Goal: Task Accomplishment & Management: Manage account settings

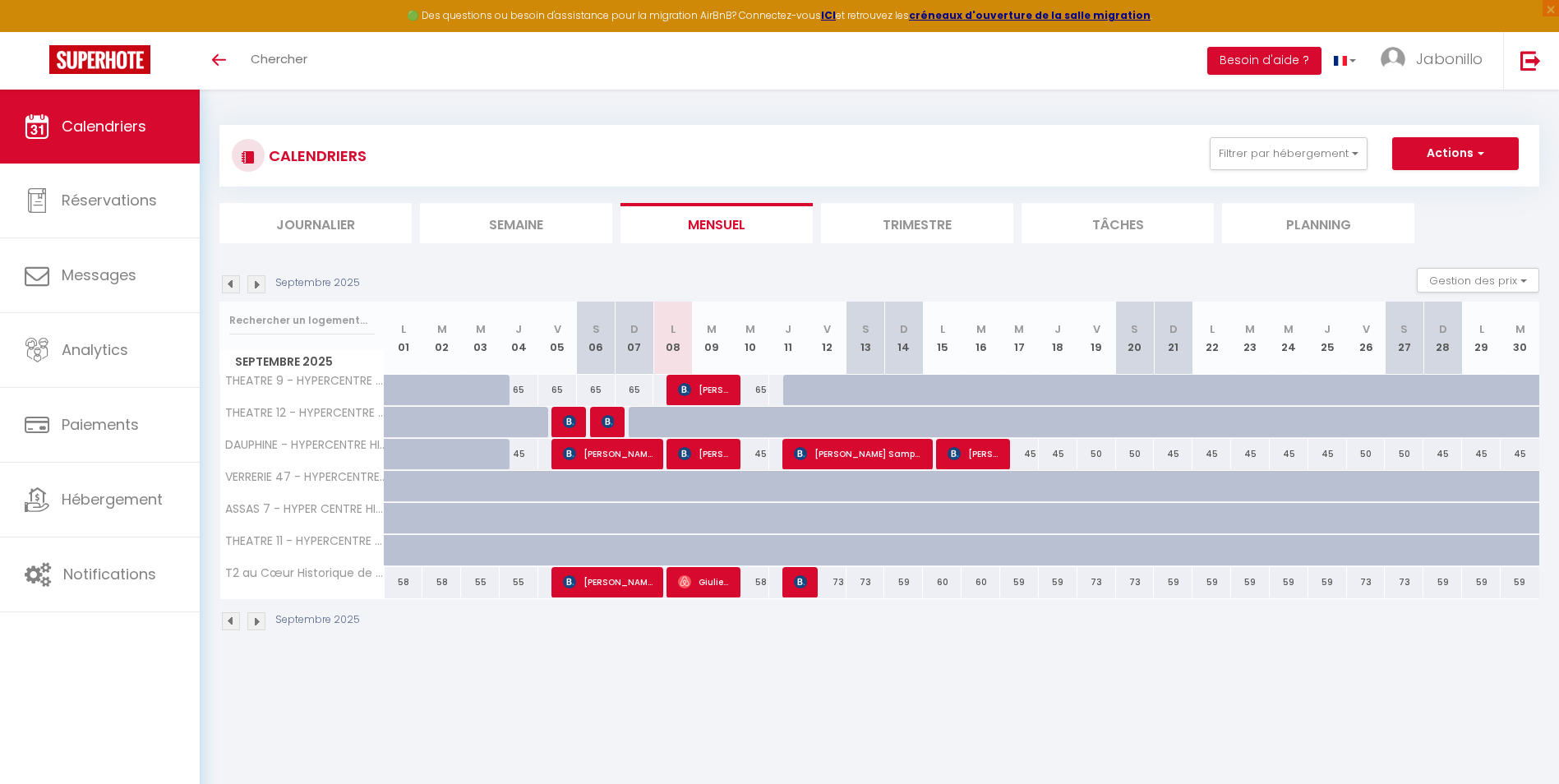
scroll to position [32, 0]
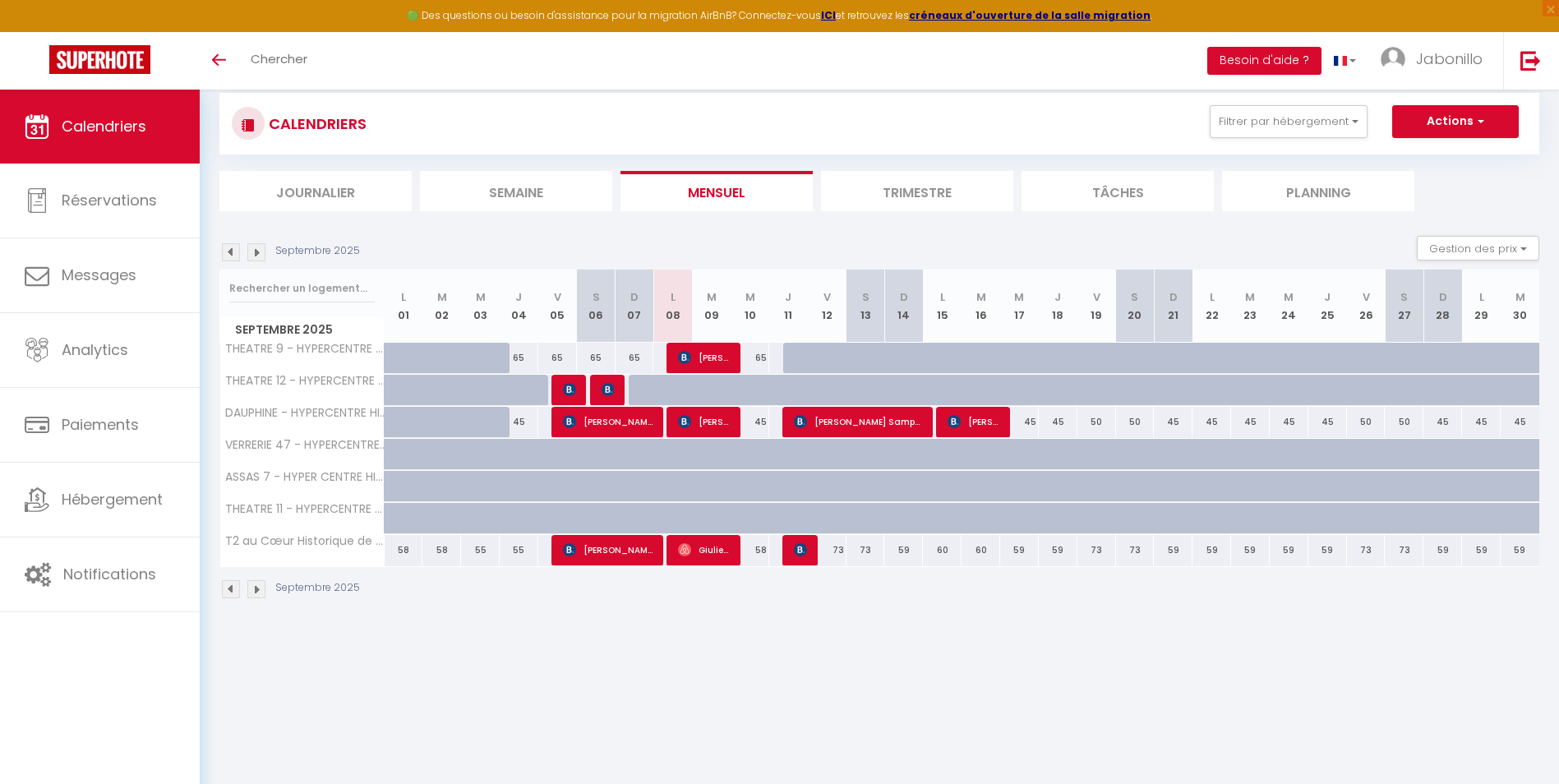
click at [835, 552] on div "73" at bounding box center [827, 550] width 39 height 30
type input "73"
type input "Ven 12 Septembre 2025"
type input "[DATE]"
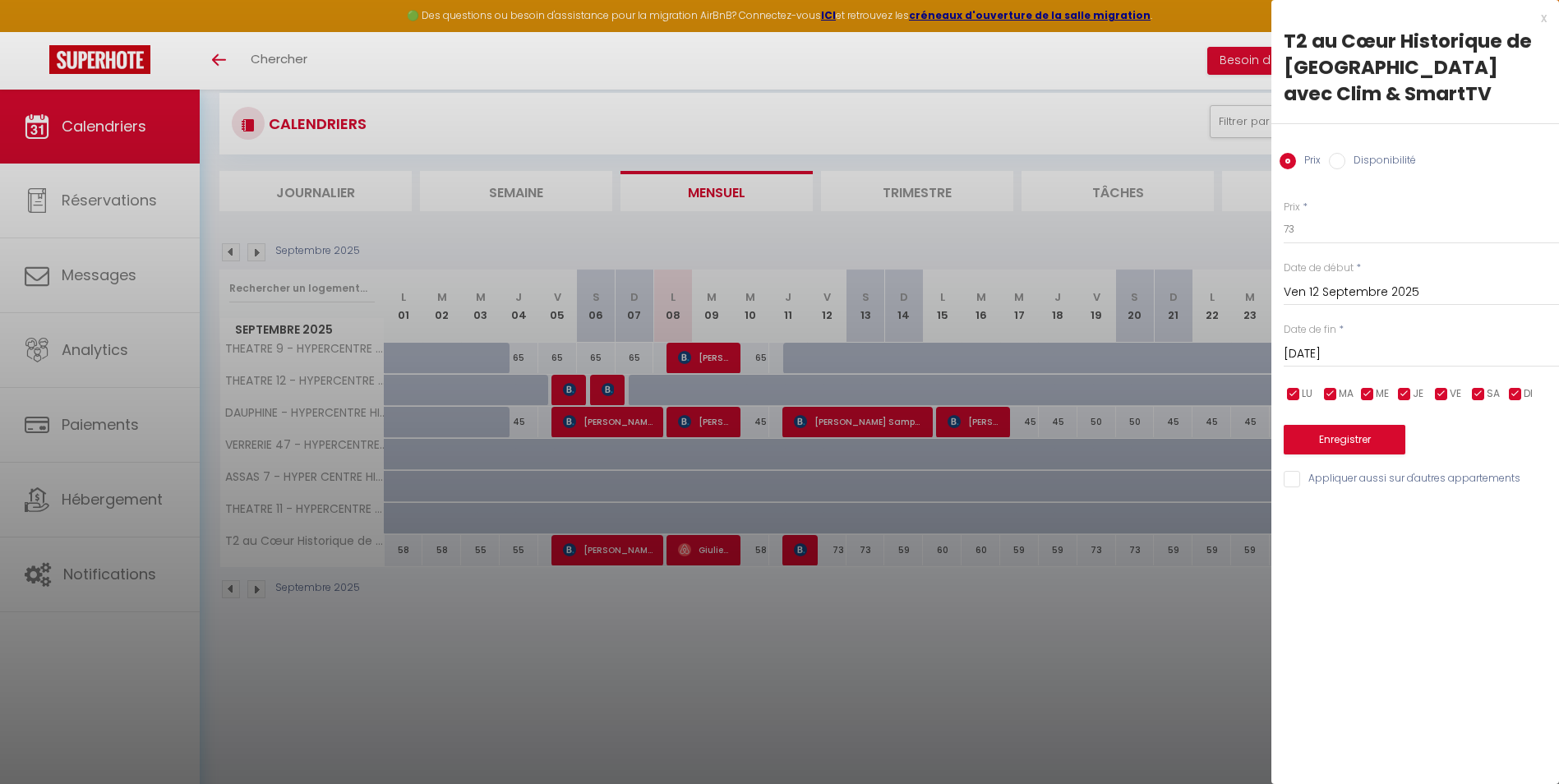
click at [1545, 21] on div "x" at bounding box center [1409, 17] width 275 height 20
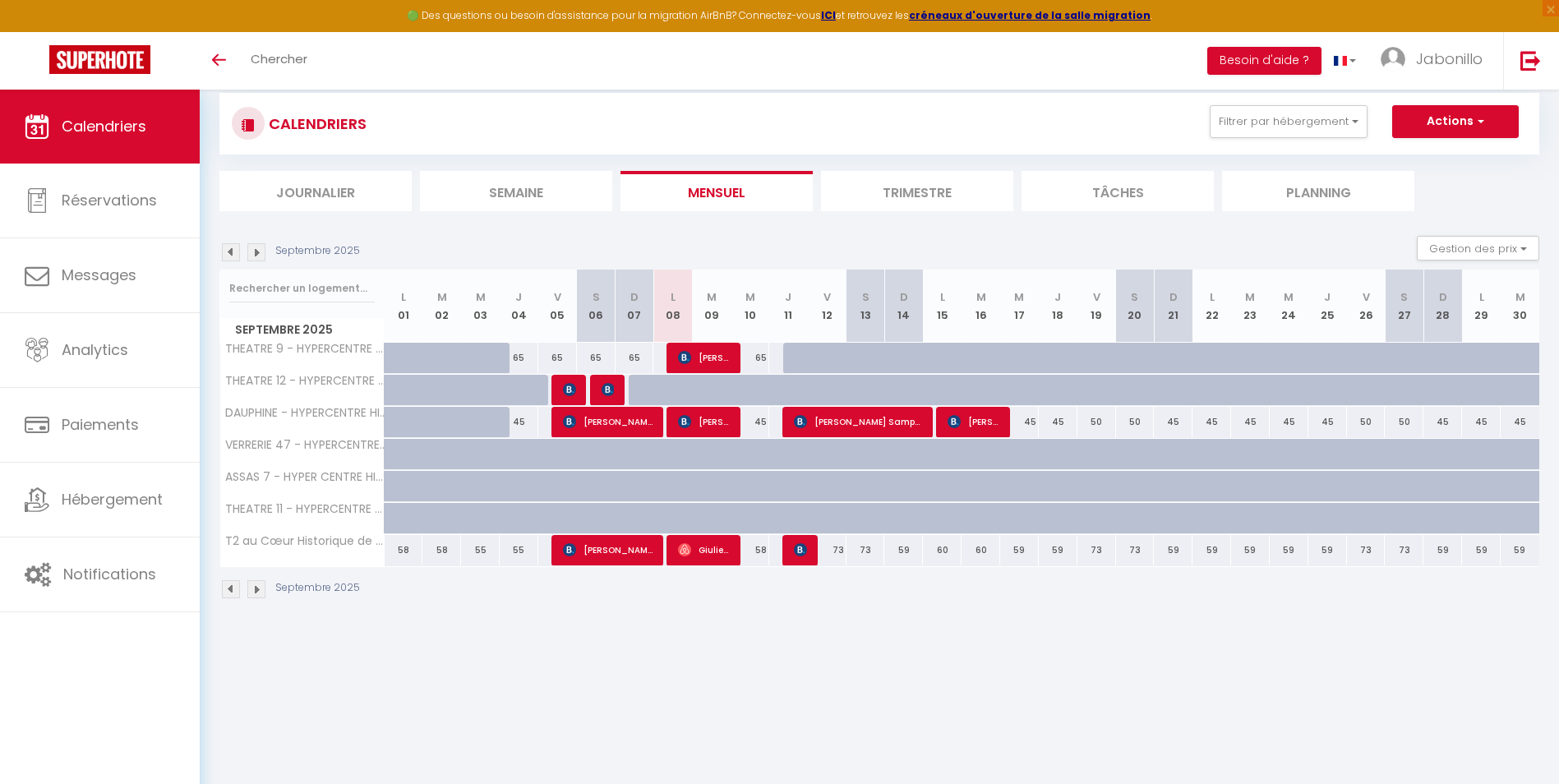
click at [832, 553] on div "73" at bounding box center [827, 550] width 39 height 30
type input "73"
type input "Ven 12 Septembre 2025"
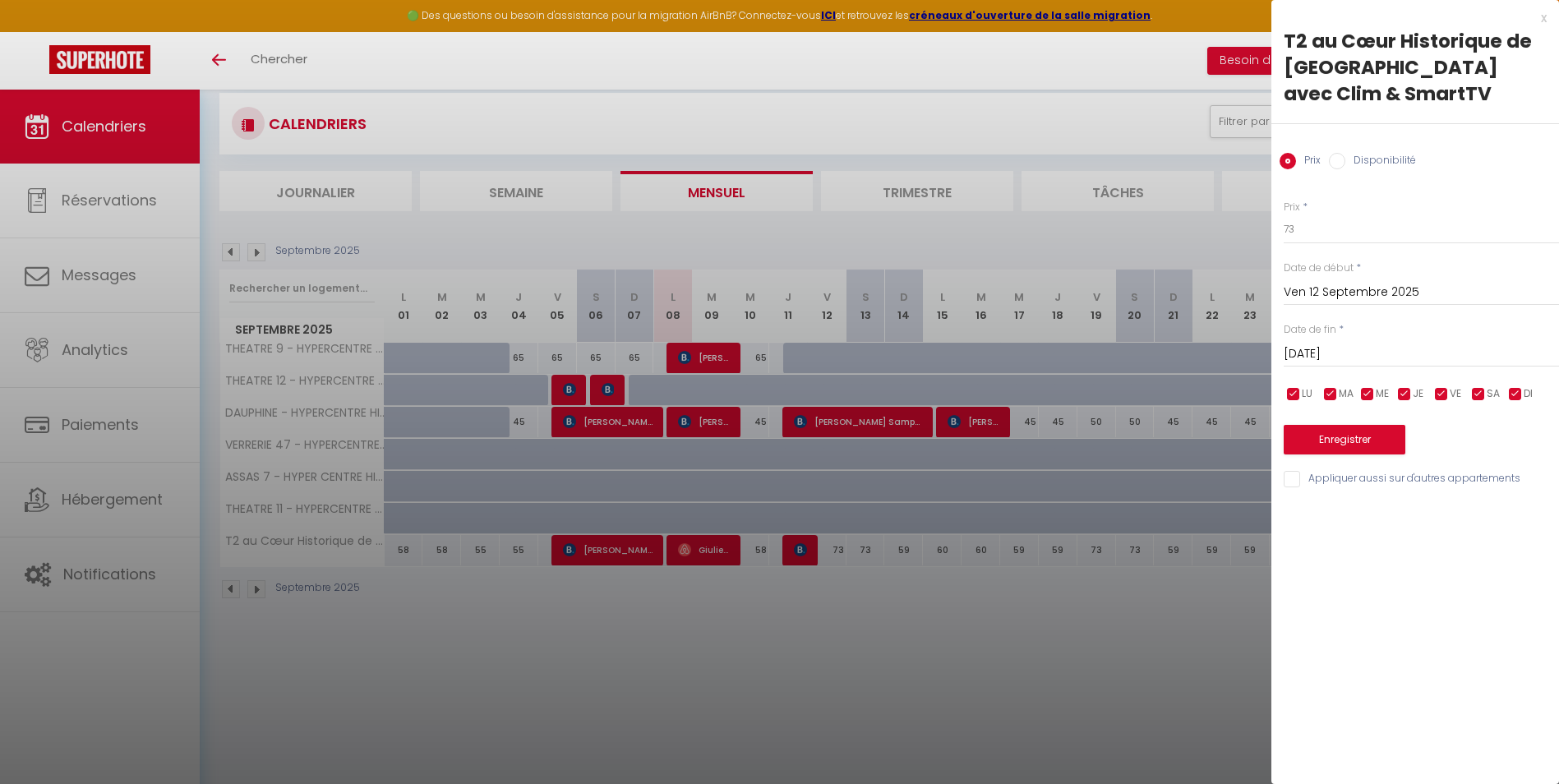
click at [1360, 343] on input "[DATE]" at bounding box center [1421, 354] width 275 height 22
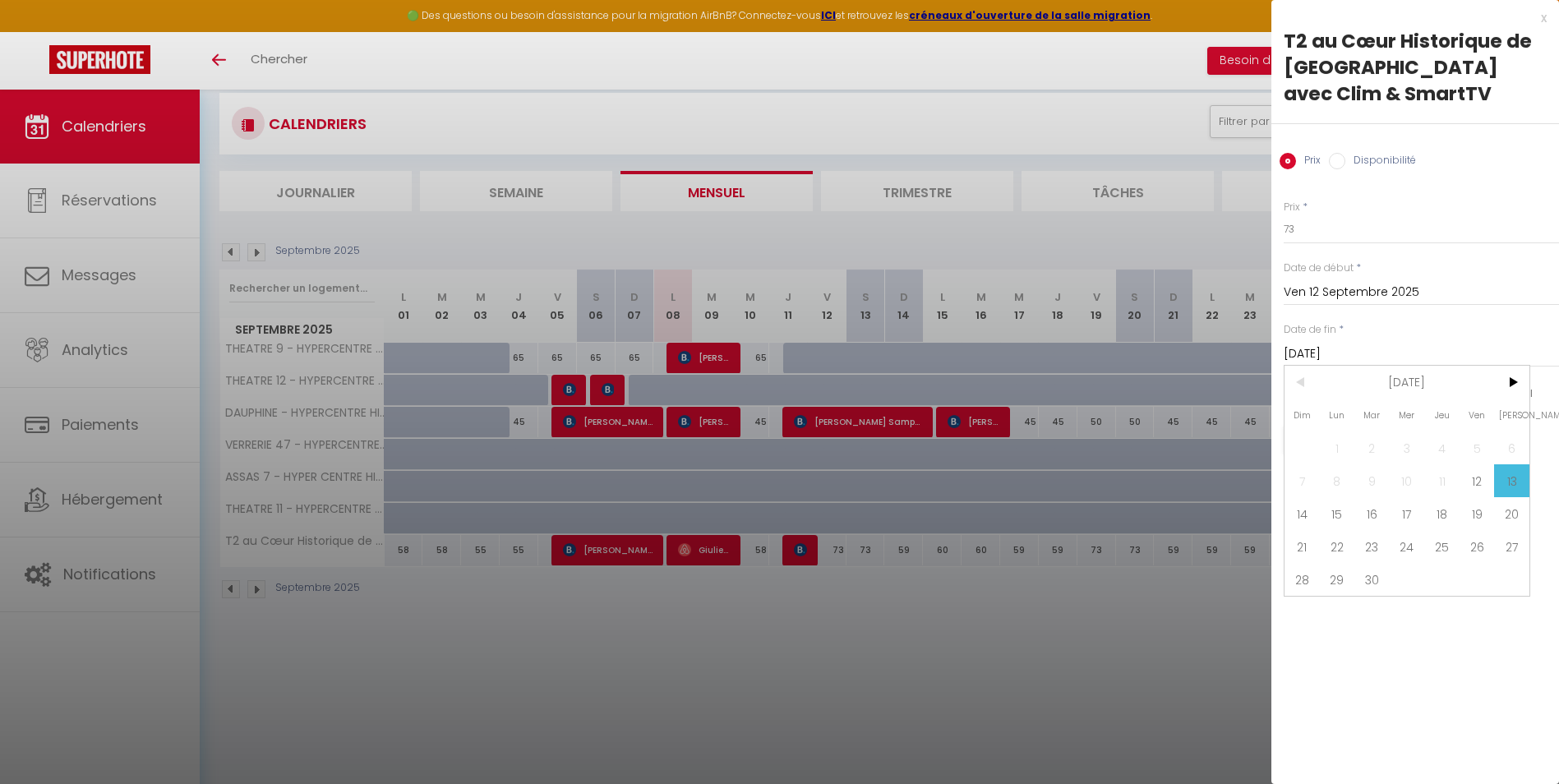
click at [1290, 497] on span "14" at bounding box center [1302, 513] width 36 height 33
type input "Dim 14 Septembre 2025"
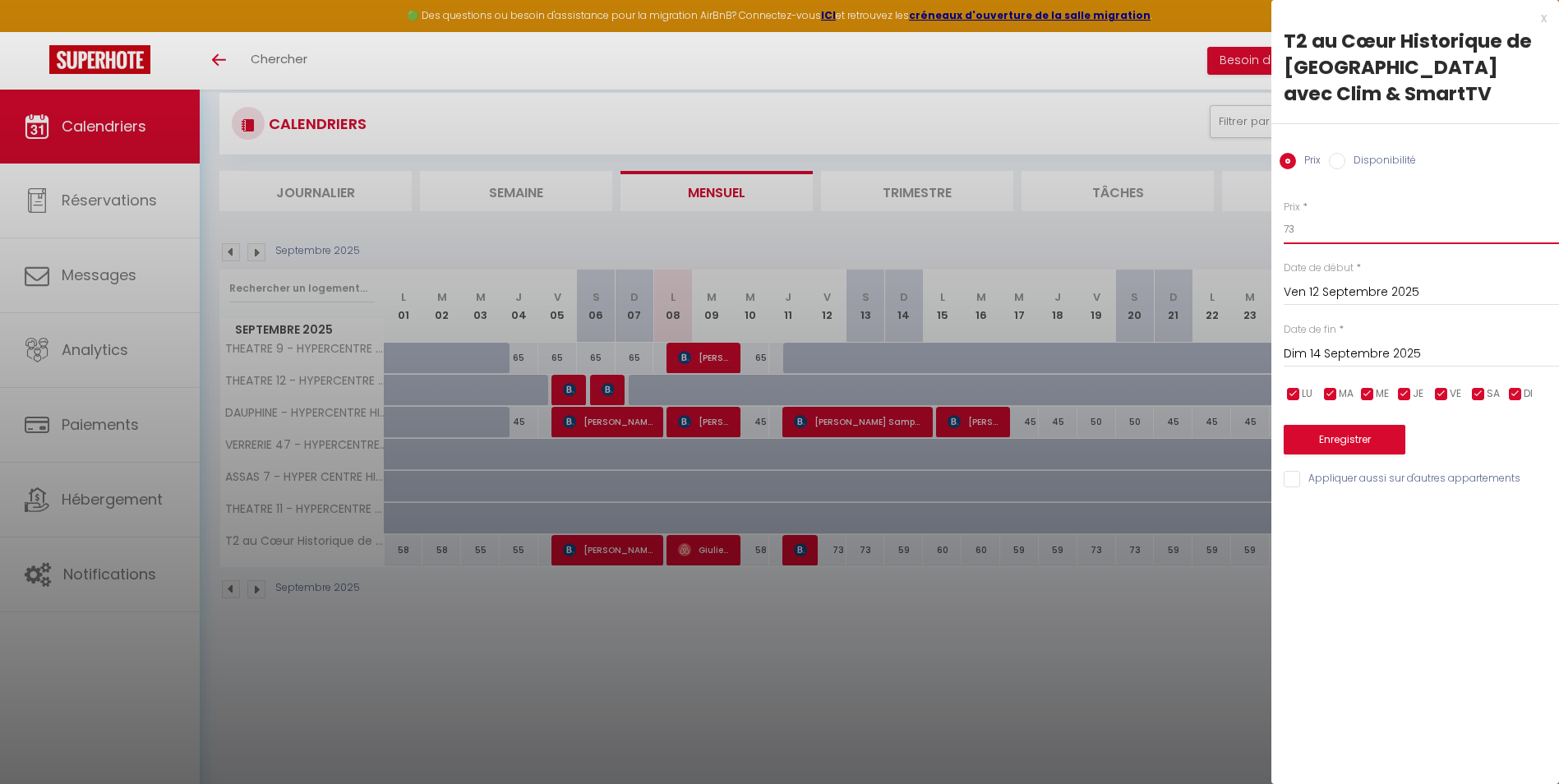
drag, startPoint x: 1318, startPoint y: 209, endPoint x: 1237, endPoint y: 218, distance: 81.5
click at [1237, 218] on body "🟢 Des questions ou besoin d'assistance pour la migration AirBnB? Connectez-vous…" at bounding box center [779, 449] width 1559 height 784
type input "60"
click at [1347, 427] on button "Enregistrer" at bounding box center [1345, 440] width 121 height 29
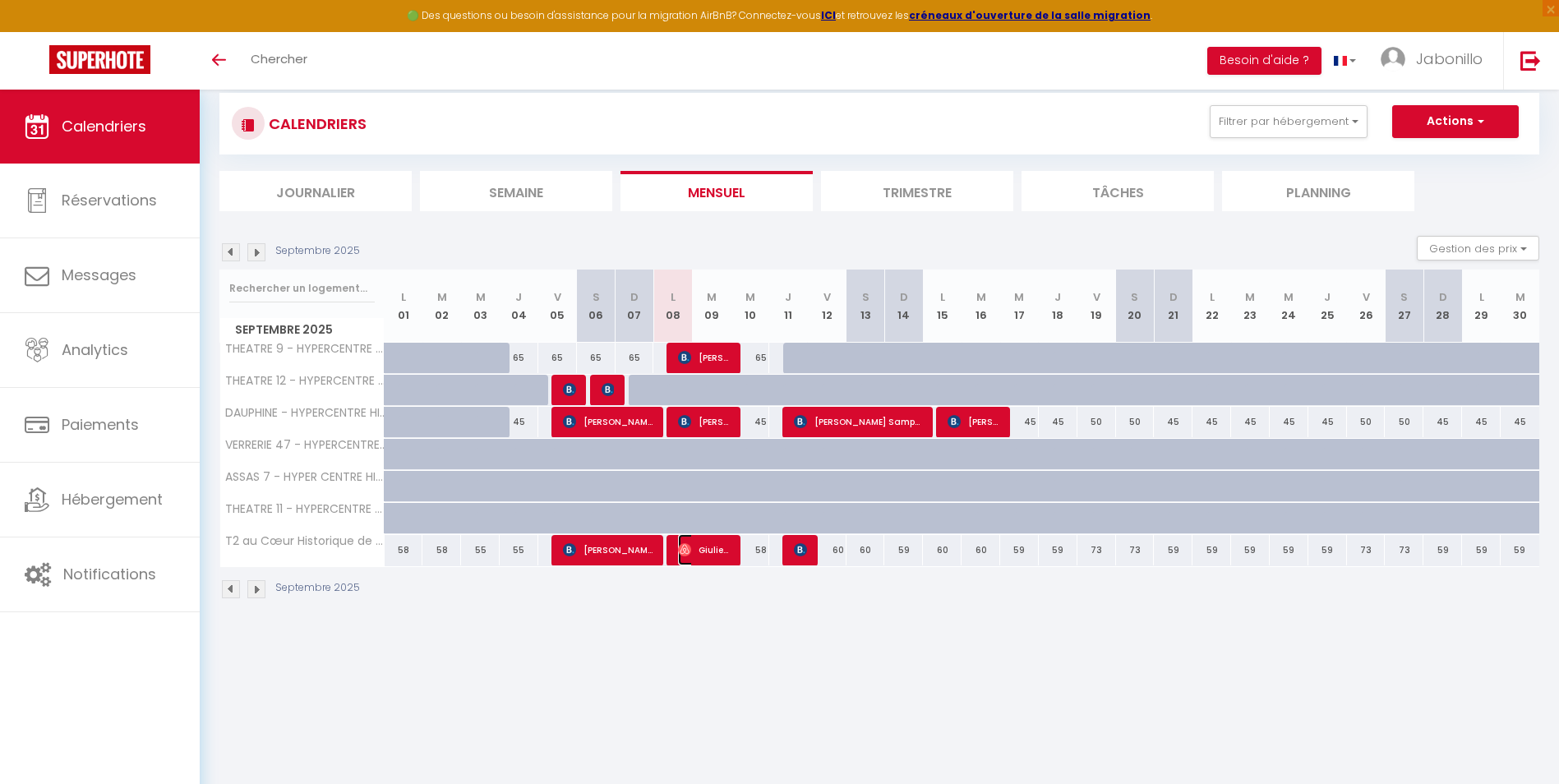
click at [681, 559] on span "Giulietta Magni" at bounding box center [704, 550] width 52 height 31
select select "OK"
select select "0"
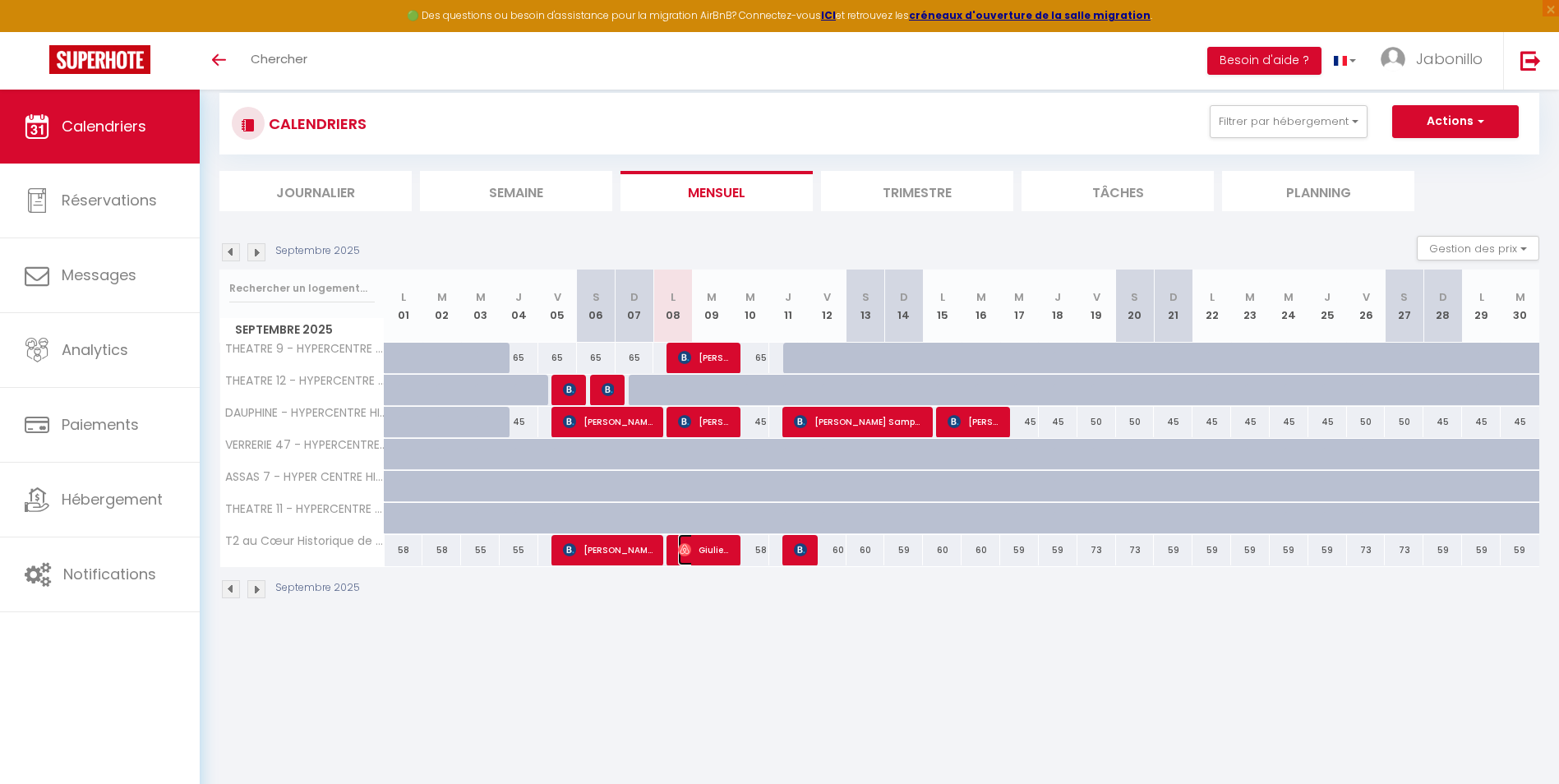
select select "1"
select select
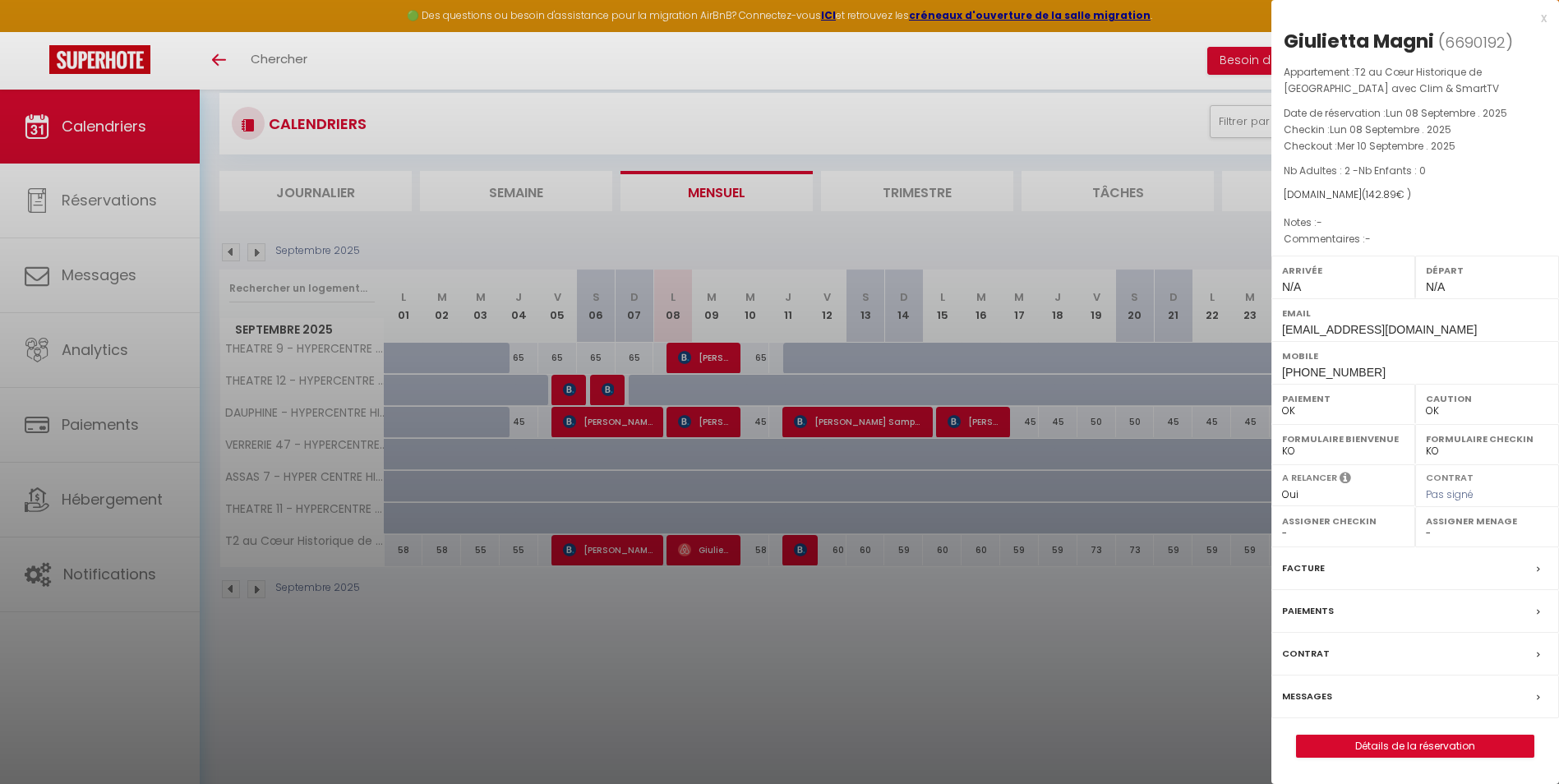
click at [1540, 18] on div "x" at bounding box center [1409, 17] width 275 height 20
